Goal: Task Accomplishment & Management: Use online tool/utility

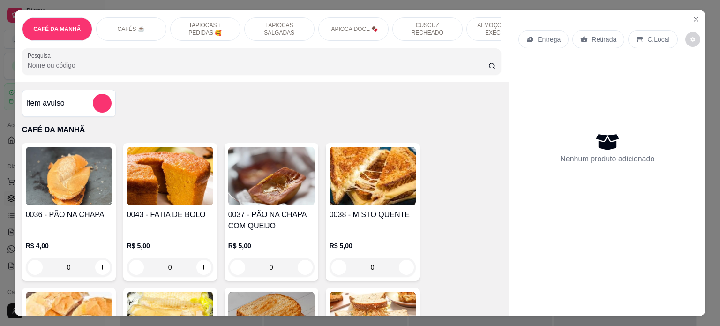
click at [217, 29] on p "TAPIOCAS + PEDIDAS 🥰" at bounding box center [205, 29] width 54 height 15
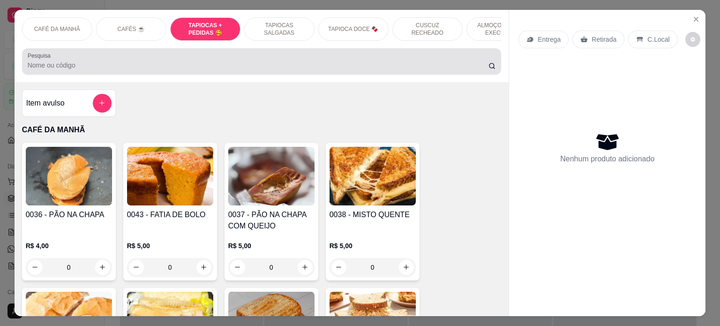
scroll to position [804, 0]
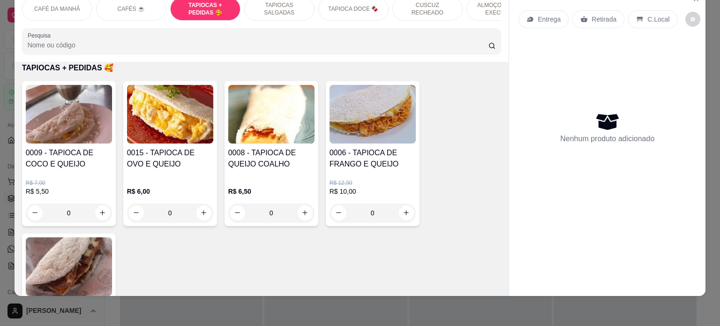
click at [301, 212] on div "0" at bounding box center [271, 213] width 86 height 19
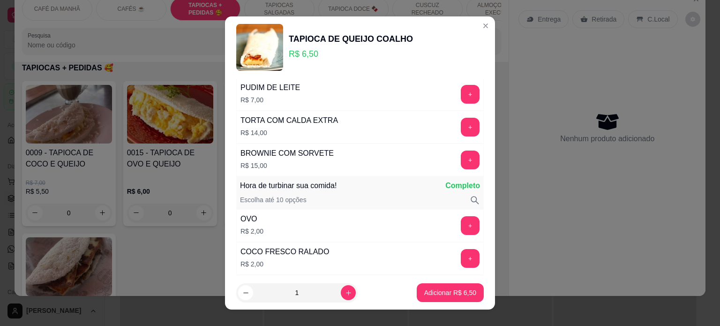
scroll to position [1266, 0]
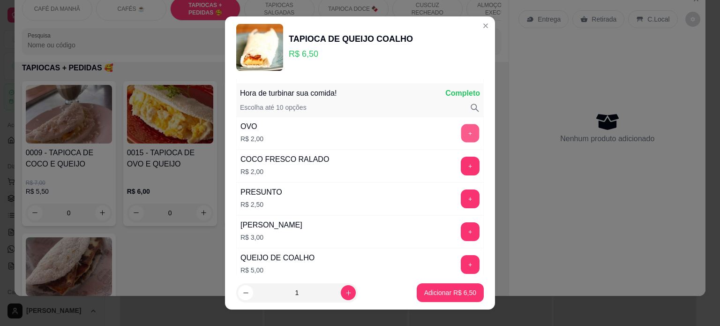
click at [462, 125] on button "+" at bounding box center [471, 133] width 18 height 18
click at [431, 297] on p "Adicionar R$ 8,50" at bounding box center [450, 292] width 52 height 9
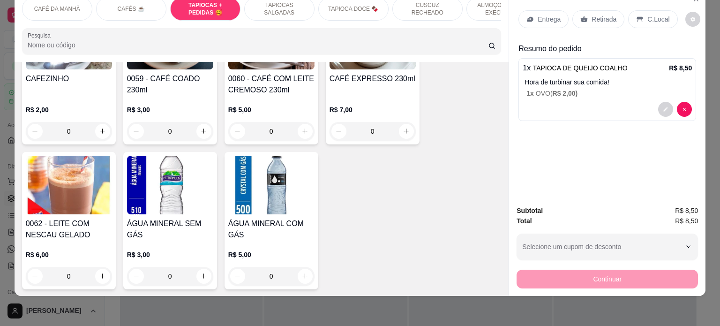
scroll to position [616, 0]
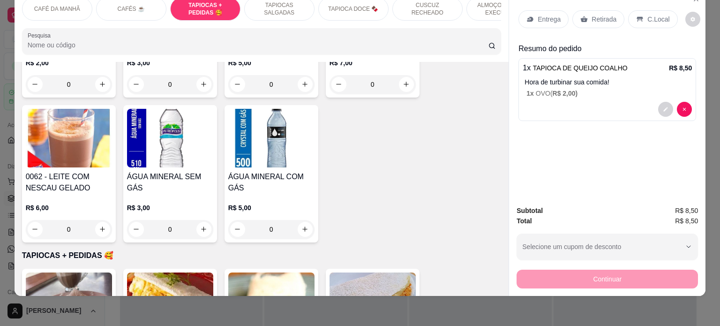
click at [286, 5] on div "TAPIOCAS SALGADAS" at bounding box center [279, 8] width 70 height 23
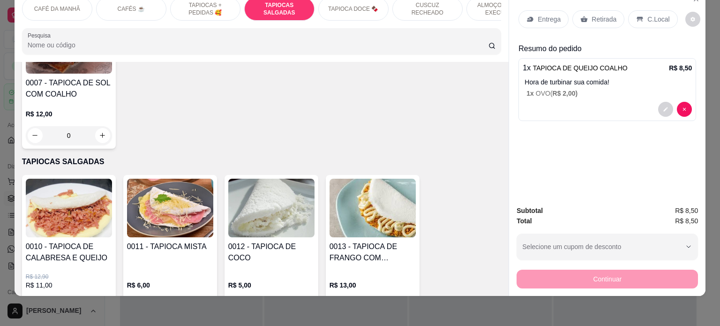
scroll to position [0, 0]
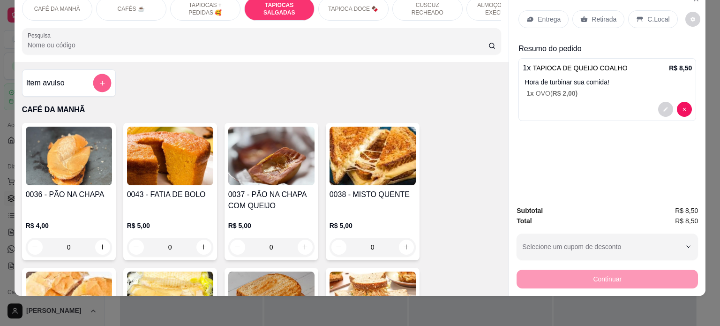
click at [101, 76] on button "add-separate-item" at bounding box center [102, 83] width 18 height 18
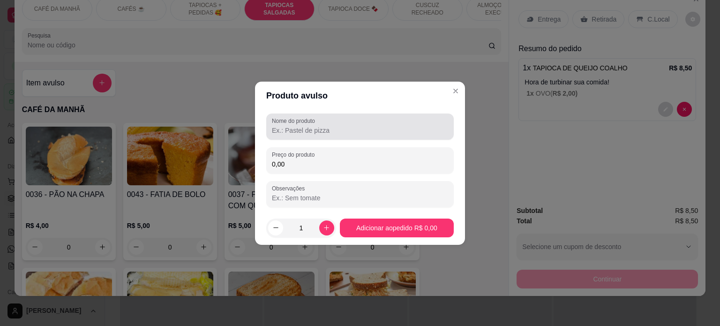
click at [338, 133] on input "Nome do produto" at bounding box center [360, 130] width 176 height 9
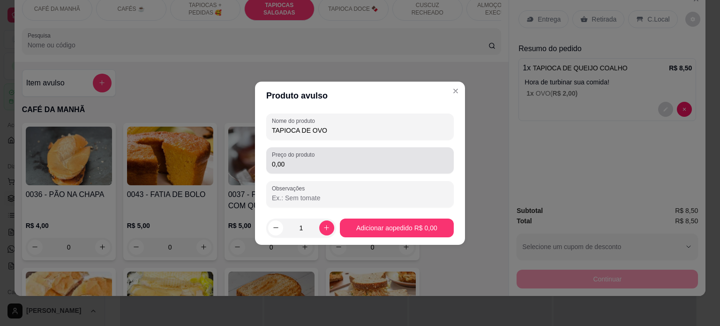
type input "TAPIOCA DE OVO"
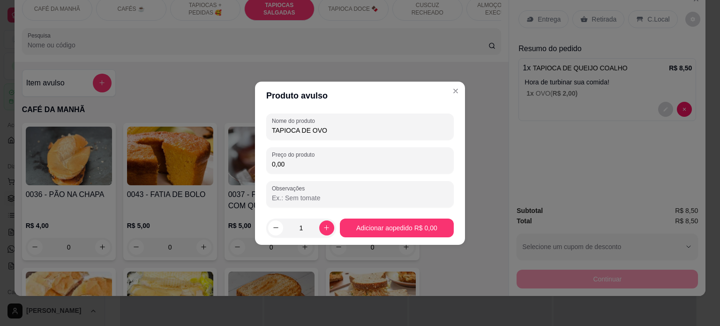
click at [326, 167] on input "0,00" at bounding box center [360, 163] width 176 height 9
type input "5,00"
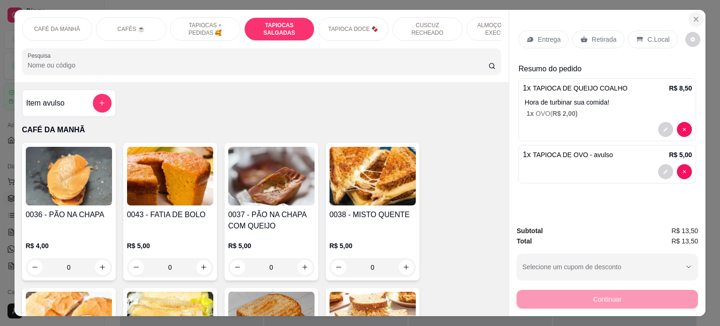
click at [696, 18] on icon "Close" at bounding box center [697, 19] width 8 height 8
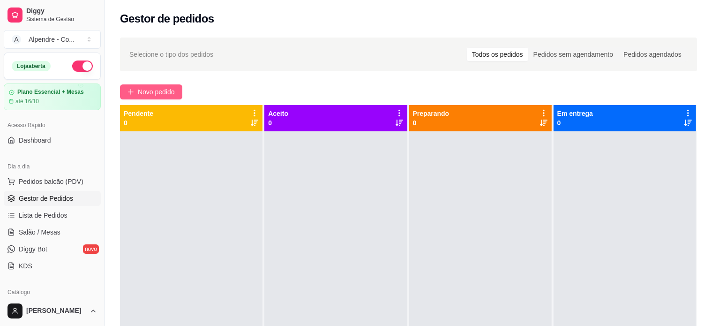
click at [168, 88] on span "Novo pedido" at bounding box center [156, 92] width 37 height 10
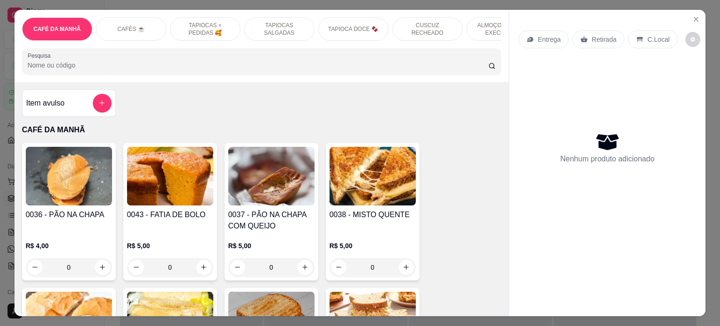
click at [255, 28] on p "TAPIOCAS SALGADAS" at bounding box center [279, 29] width 54 height 15
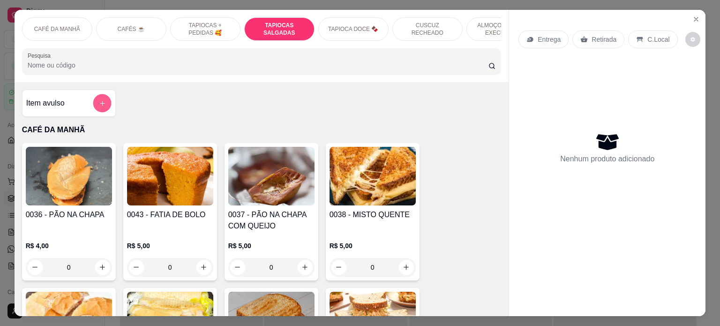
click at [98, 104] on icon "add-separate-item" at bounding box center [101, 103] width 7 height 7
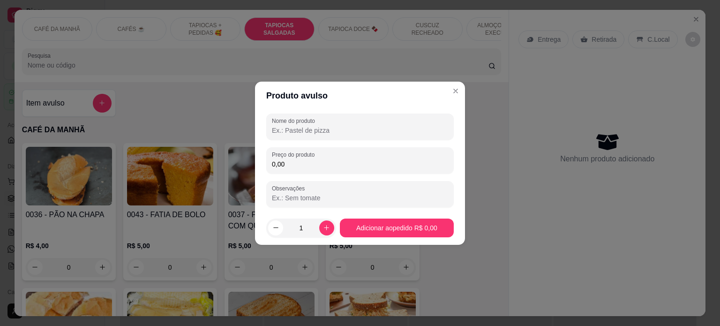
click at [346, 128] on input "Nome do produto" at bounding box center [360, 130] width 176 height 9
type input "t"
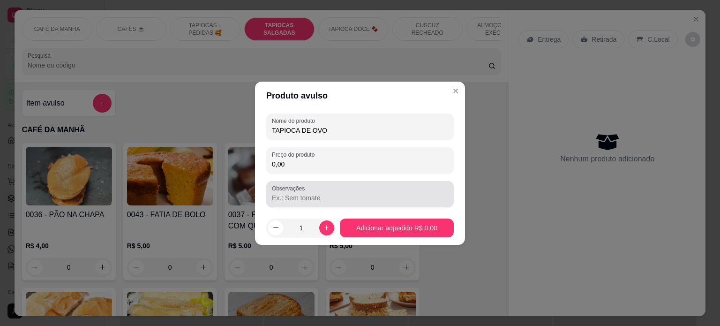
type input "TAPIOCA DE OVO"
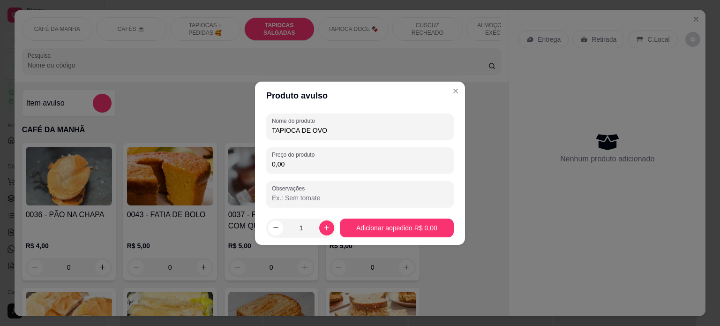
click at [310, 164] on input "0,00" at bounding box center [360, 163] width 176 height 9
type input "5,00"
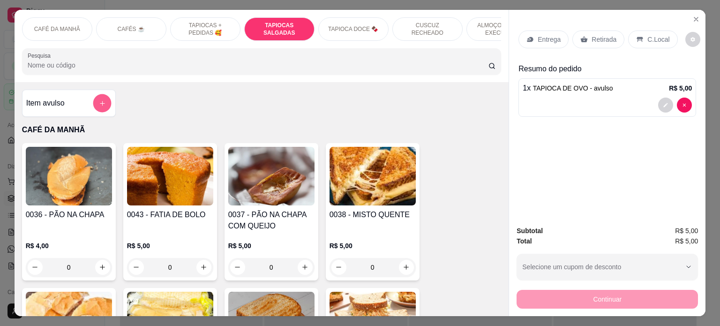
click at [101, 112] on button "add-separate-item" at bounding box center [102, 103] width 18 height 18
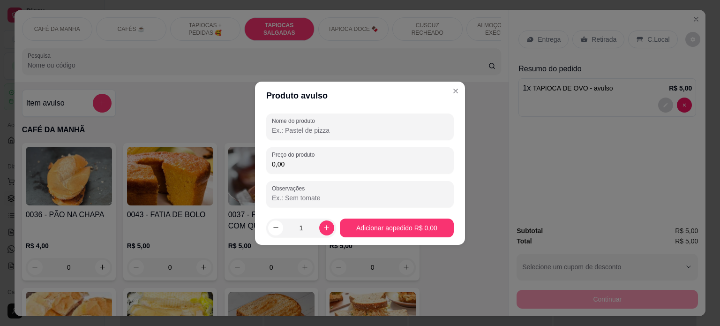
click at [312, 134] on input "Nome do produto" at bounding box center [360, 130] width 176 height 9
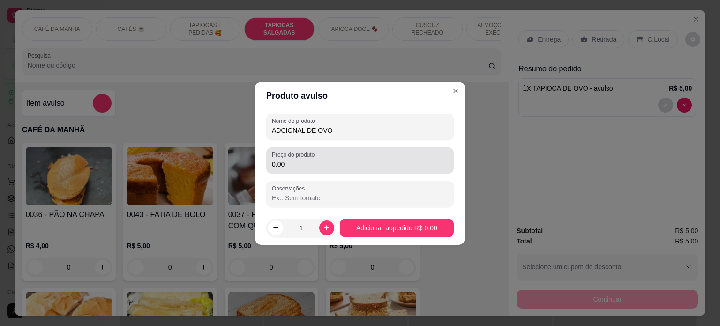
type input "ADCIONAL DE OVO"
click at [299, 159] on input "0,00" at bounding box center [360, 163] width 176 height 9
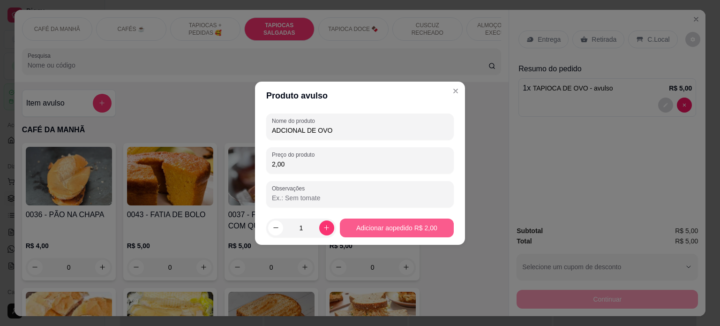
type input "2,00"
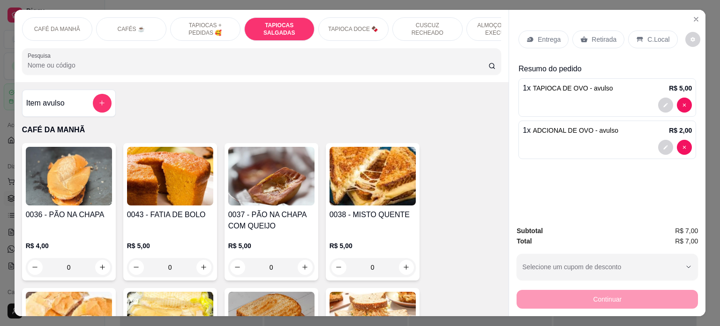
click at [125, 20] on div "CAFÉS ☕️" at bounding box center [131, 28] width 70 height 23
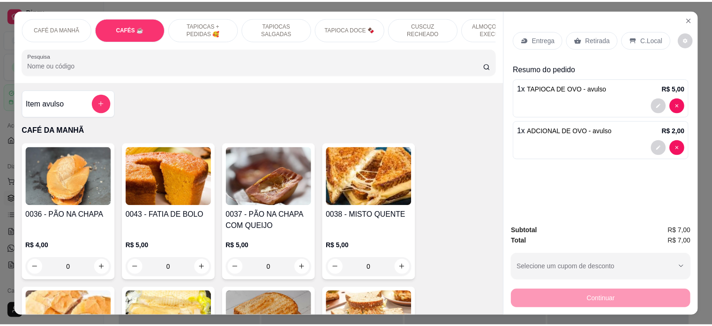
scroll to position [495, 0]
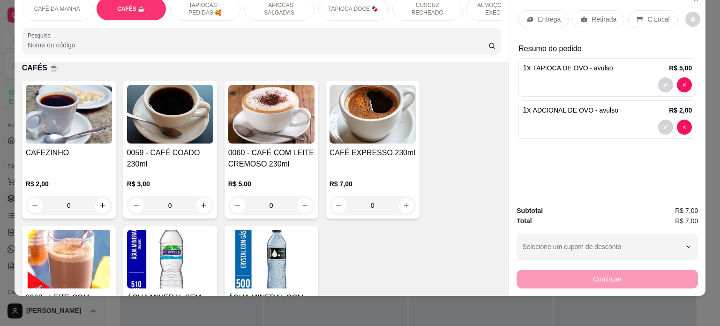
click at [303, 200] on div "0" at bounding box center [271, 205] width 86 height 19
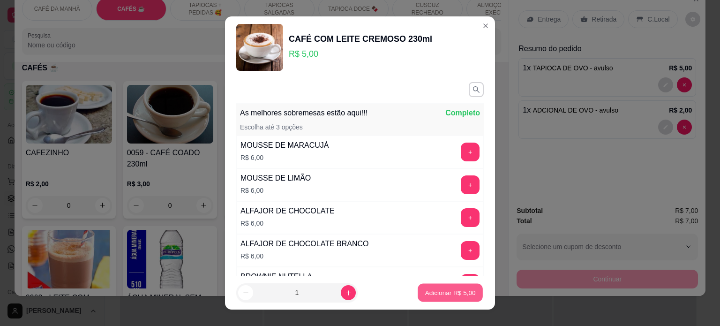
click at [436, 291] on p "Adicionar R$ 5,00" at bounding box center [450, 292] width 51 height 9
type input "1"
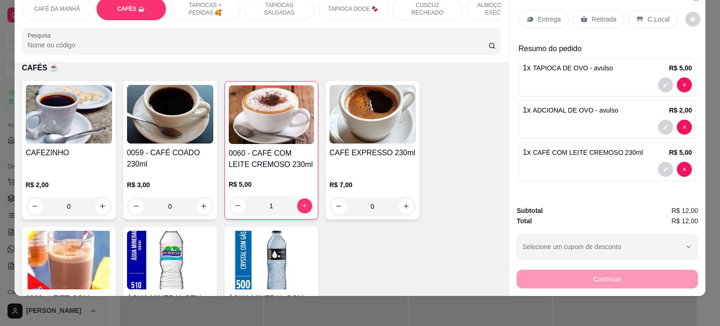
click at [544, 15] on p "Entrega" at bounding box center [549, 19] width 23 height 9
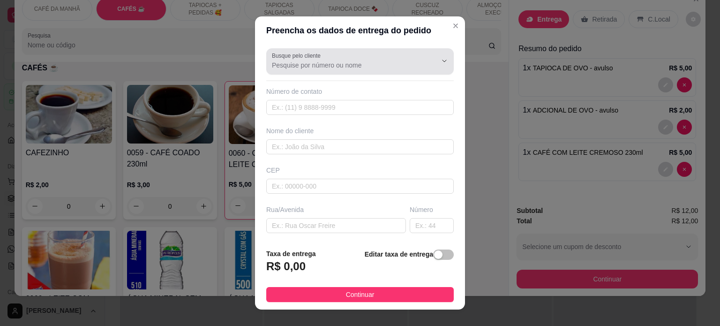
click at [308, 68] on input "Busque pelo cliente" at bounding box center [347, 65] width 150 height 9
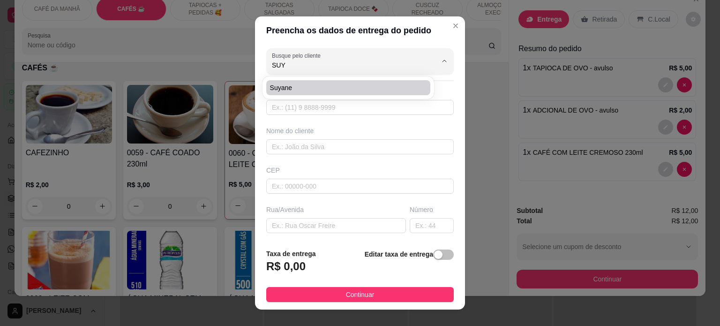
click at [300, 84] on span "Suyane" at bounding box center [343, 87] width 147 height 9
type input "Suyane"
type input "83998895664"
type input "Suyane"
type input "[PERSON_NAME]"
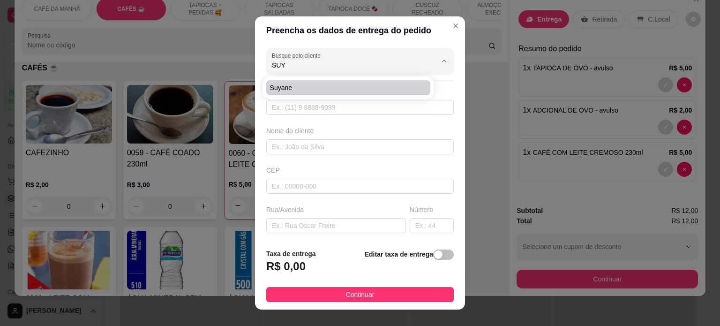
type input "[PERSON_NAME]"
type input "Clínica dos olhos"
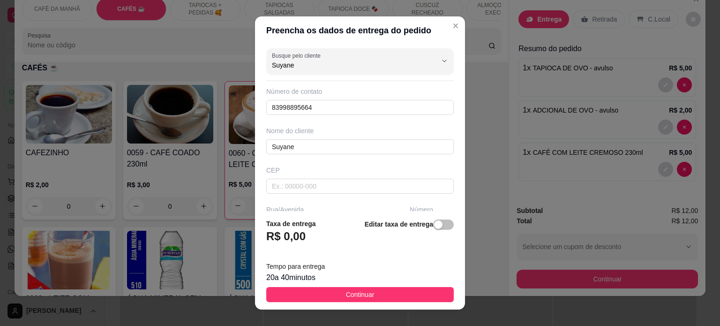
type input "Suyane"
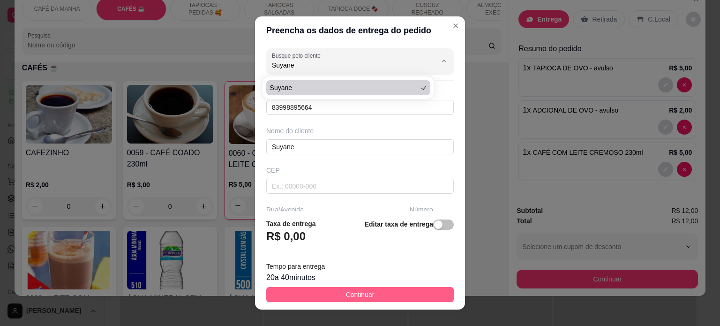
click at [350, 297] on span "Continuar" at bounding box center [360, 294] width 29 height 10
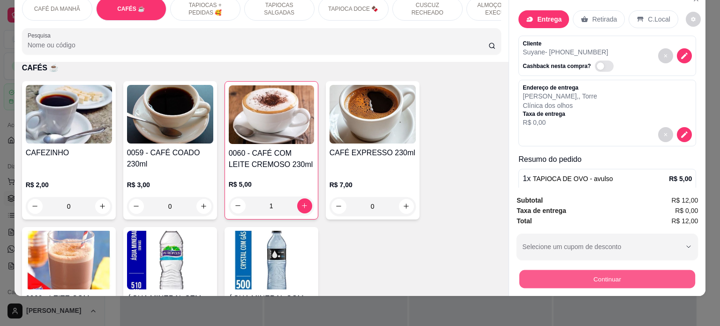
click at [578, 272] on button "Continuar" at bounding box center [608, 279] width 176 height 18
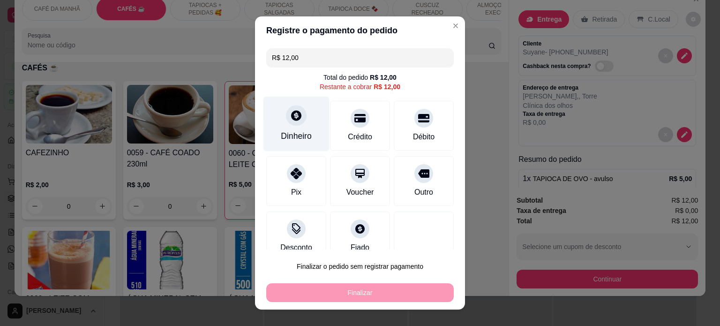
click at [270, 148] on div "Dinheiro" at bounding box center [297, 123] width 66 height 55
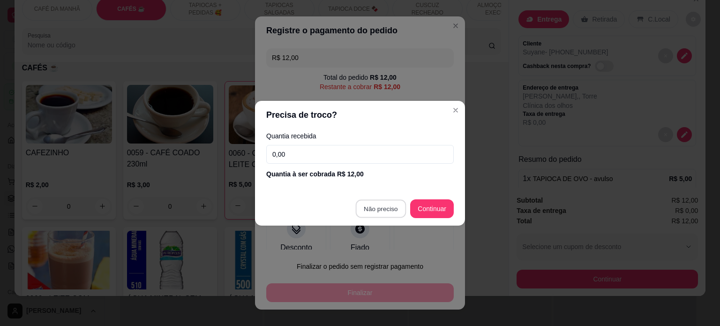
type input "R$ 0,00"
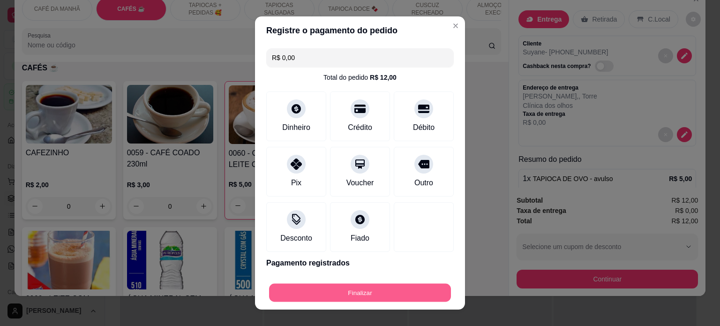
click at [353, 288] on button "Finalizar" at bounding box center [360, 293] width 182 height 18
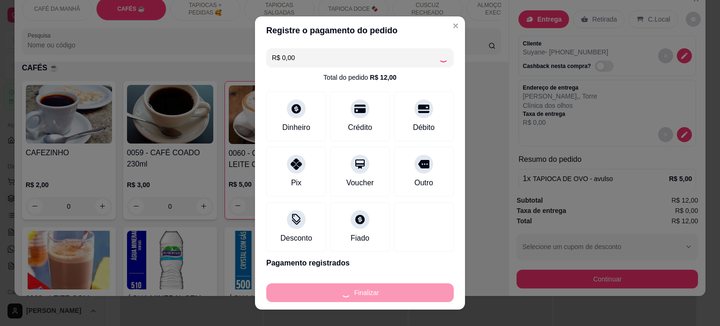
type input "0"
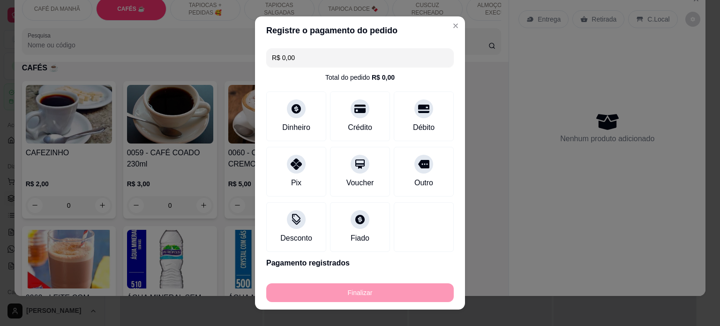
type input "-R$ 12,00"
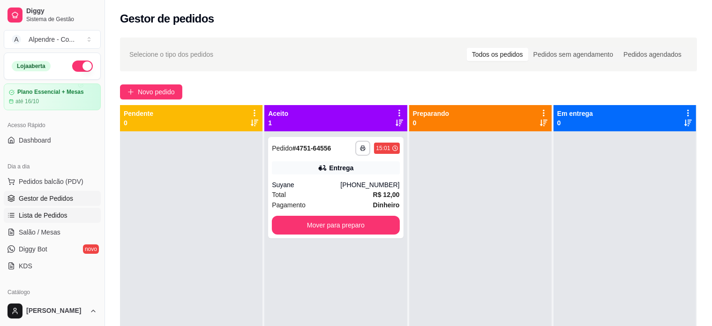
click at [58, 216] on span "Lista de Pedidos" at bounding box center [43, 215] width 49 height 9
